Goal: Task Accomplishment & Management: Manage account settings

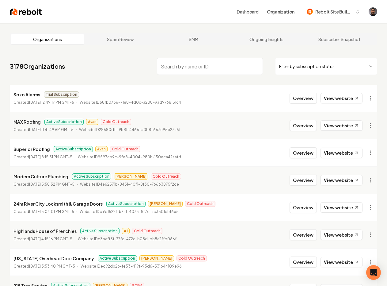
click at [173, 63] on input "search" at bounding box center [210, 66] width 106 height 17
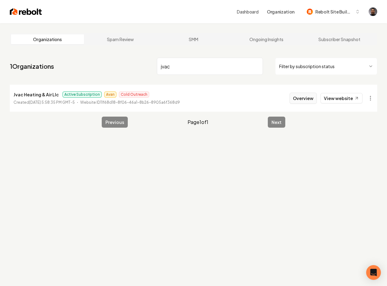
type input "jvac"
click at [312, 97] on button "Overview" at bounding box center [303, 98] width 27 height 11
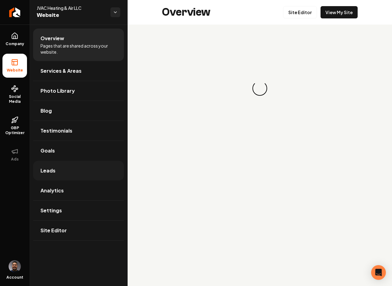
click at [73, 175] on link "Leads" at bounding box center [78, 171] width 91 height 20
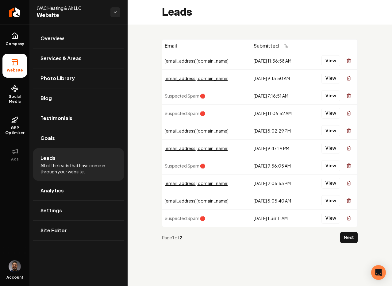
click at [204, 113] on span "Suspected Spam 🛑" at bounding box center [185, 113] width 40 height 6
click at [327, 113] on button "View" at bounding box center [330, 113] width 19 height 11
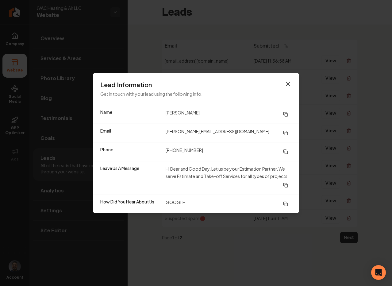
click at [290, 81] on icon "button" at bounding box center [287, 83] width 7 height 7
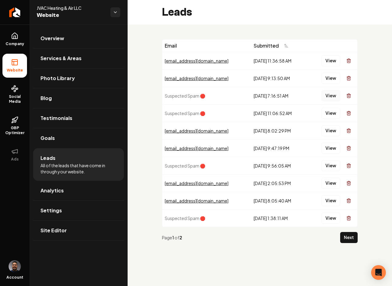
click at [328, 96] on button "View" at bounding box center [330, 95] width 19 height 11
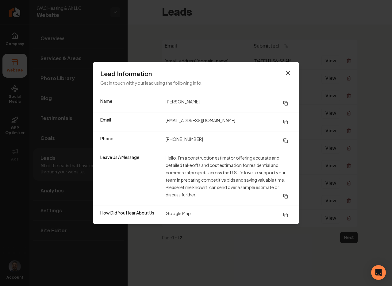
click at [286, 72] on icon "button" at bounding box center [287, 72] width 7 height 7
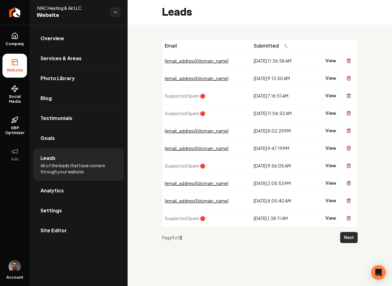
click at [348, 235] on button "Next" at bounding box center [348, 237] width 17 height 11
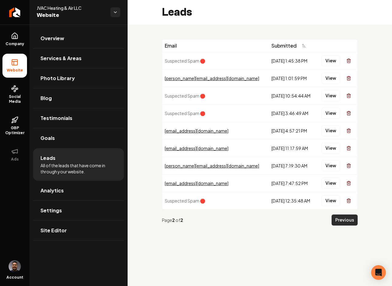
click at [336, 220] on button "Previous" at bounding box center [344, 219] width 26 height 11
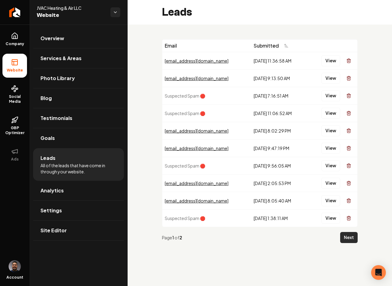
click at [349, 241] on button "Next" at bounding box center [348, 237] width 17 height 11
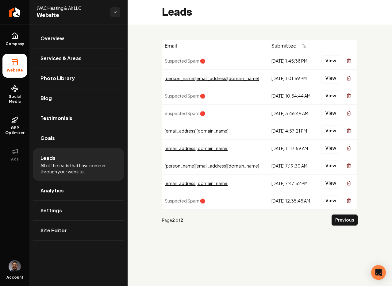
click at [132, 80] on div "Email Submitted Suspected Spam 🛑 7/21/2025, 1:45:38 PM View Joe@southpawsolutio…" at bounding box center [260, 135] width 264 height 220
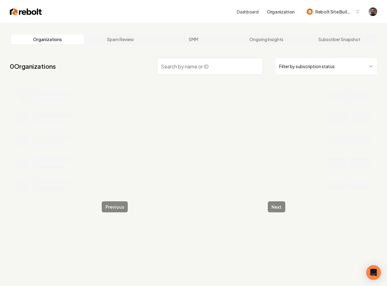
click at [168, 69] on input "search" at bounding box center [210, 66] width 106 height 17
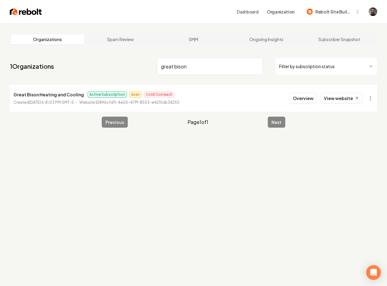
type input "great bison"
click at [32, 97] on p "Great Bison Heating and Cooling" at bounding box center [48, 94] width 70 height 7
click at [298, 102] on button "Overview" at bounding box center [303, 98] width 27 height 11
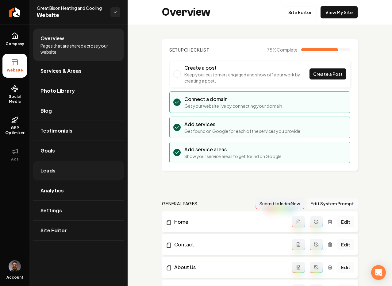
click at [64, 171] on link "Leads" at bounding box center [78, 171] width 91 height 20
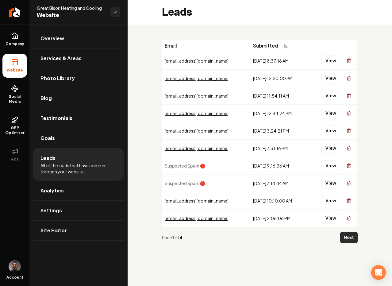
click at [344, 238] on button "Next" at bounding box center [348, 237] width 17 height 11
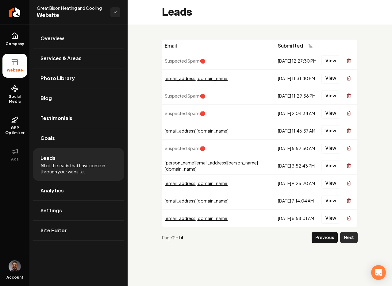
click at [348, 235] on button "Next" at bounding box center [348, 237] width 17 height 11
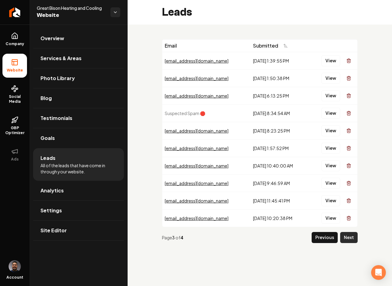
click at [347, 238] on button "Next" at bounding box center [348, 237] width 17 height 11
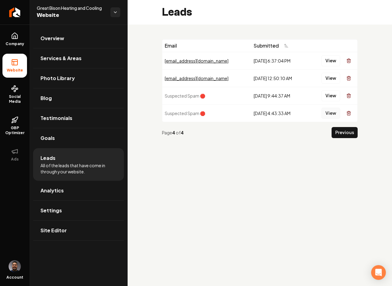
click at [329, 113] on button "View" at bounding box center [330, 113] width 19 height 11
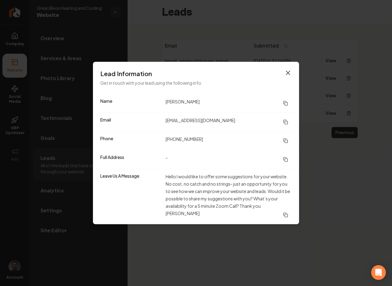
click at [288, 74] on icon "button" at bounding box center [287, 72] width 7 height 7
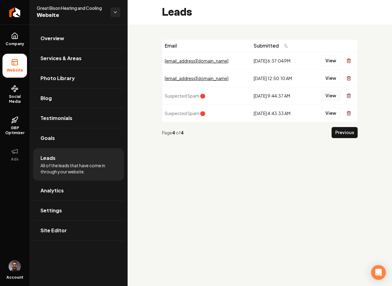
click at [335, 97] on button "View" at bounding box center [330, 95] width 19 height 11
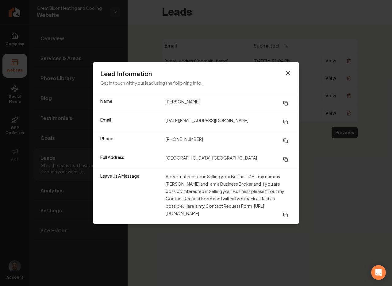
click at [286, 70] on icon "button" at bounding box center [287, 72] width 7 height 7
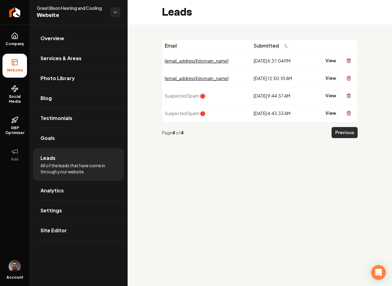
click at [337, 133] on button "Previous" at bounding box center [344, 132] width 26 height 11
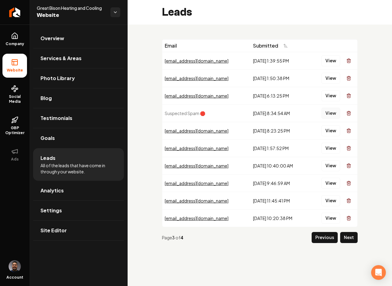
click at [332, 110] on button "View" at bounding box center [330, 113] width 19 height 11
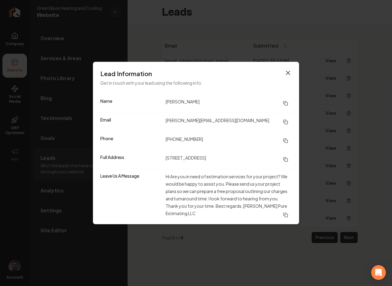
click at [289, 74] on icon "button" at bounding box center [287, 72] width 7 height 7
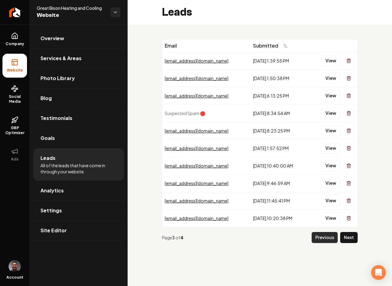
click at [316, 237] on button "Previous" at bounding box center [324, 237] width 26 height 11
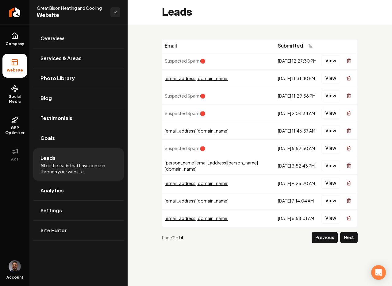
click at [329, 67] on div "View" at bounding box center [337, 61] width 33 height 12
click at [328, 64] on button "View" at bounding box center [330, 60] width 19 height 11
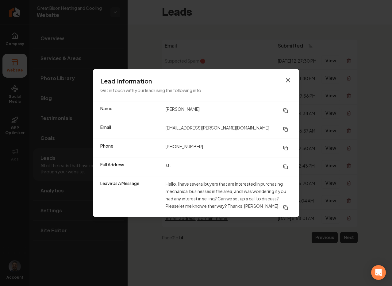
click at [289, 80] on icon "button" at bounding box center [287, 80] width 7 height 7
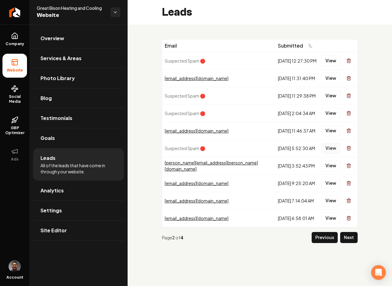
click at [329, 149] on button "View" at bounding box center [330, 148] width 19 height 11
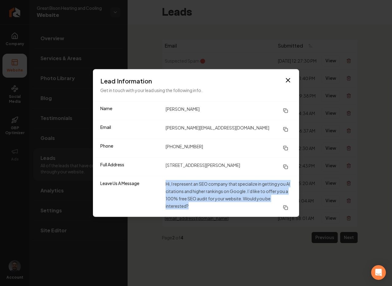
drag, startPoint x: 195, startPoint y: 205, endPoint x: 151, endPoint y: 186, distance: 48.1
click at [151, 186] on div "Leave Us A Message Hi, I represent an SEO company that specialize in getting yo…" at bounding box center [196, 196] width 206 height 41
click at [290, 80] on icon "button" at bounding box center [287, 80] width 7 height 7
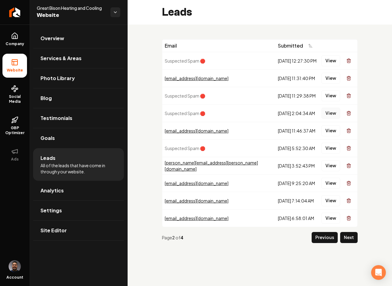
click at [333, 113] on button "View" at bounding box center [330, 113] width 19 height 11
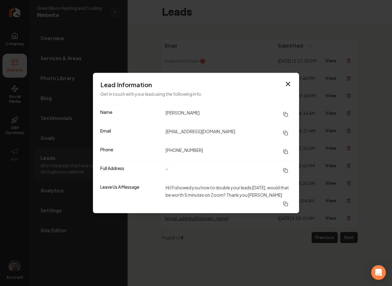
click at [291, 84] on div "Lead Information Get in touch with your lead using the following info." at bounding box center [196, 89] width 206 height 32
click at [288, 82] on icon "button" at bounding box center [287, 83] width 7 height 7
